Goal: Information Seeking & Learning: Learn about a topic

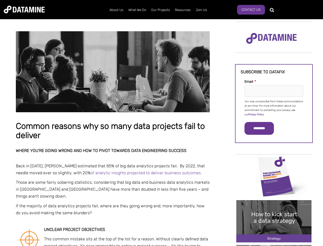
click at [274, 108] on p "You may unsubscribe from these communications at any time. For more information…" at bounding box center [274, 107] width 59 height 17
click at [262, 128] on input "*********" at bounding box center [259, 128] width 29 height 13
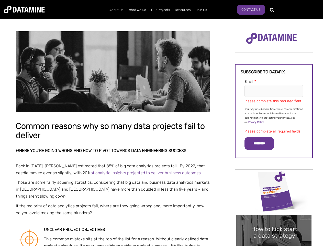
click at [274, 176] on img "Image grid with {{ image_count }} images." at bounding box center [274, 191] width 75 height 42
click at [274, 176] on div "✕" at bounding box center [161, 123] width 323 height 246
click at [274, 221] on div "✕" at bounding box center [161, 123] width 323 height 246
click at [274, 221] on img "Image grid with {{ image_count }} images." at bounding box center [274, 236] width 75 height 42
click at [274, 245] on div "✕" at bounding box center [161, 123] width 323 height 246
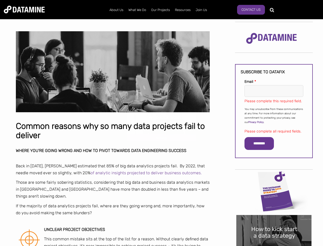
click at [274, 245] on div "✕" at bounding box center [161, 123] width 323 height 246
